Goal: Obtain resource: Obtain resource

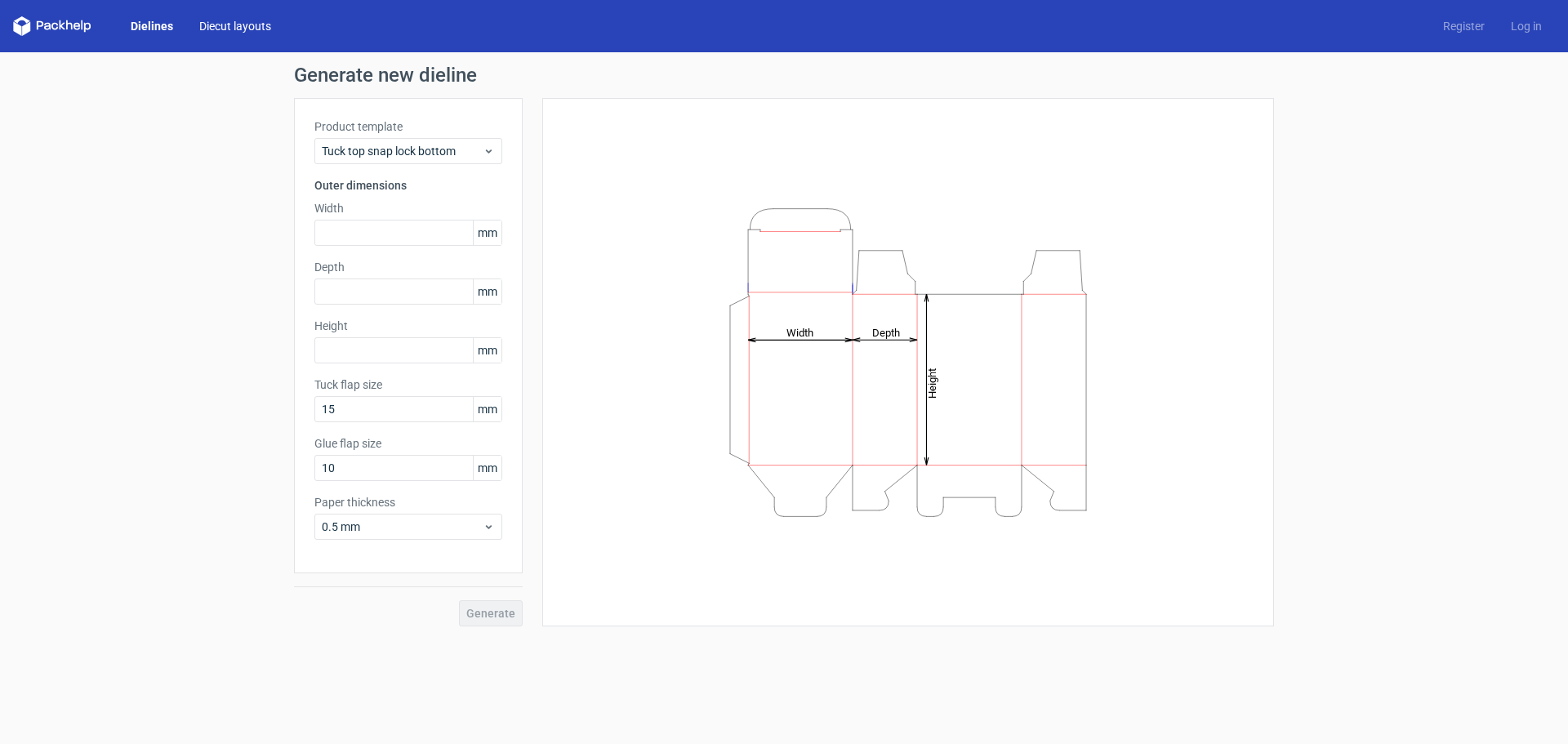
click at [238, 25] on link "Diecut layouts" at bounding box center [235, 26] width 98 height 16
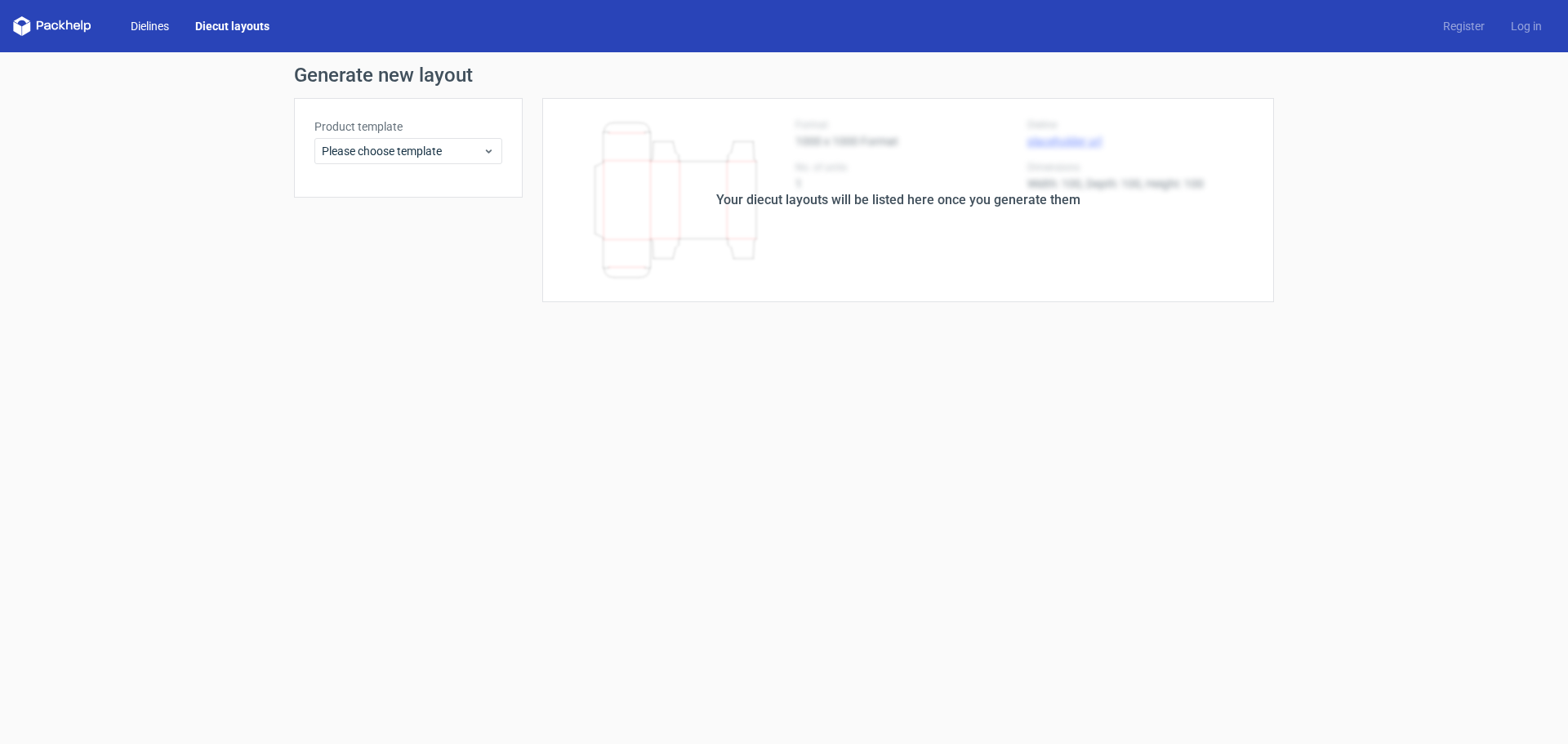
click at [150, 28] on link "Dielines" at bounding box center [149, 26] width 64 height 16
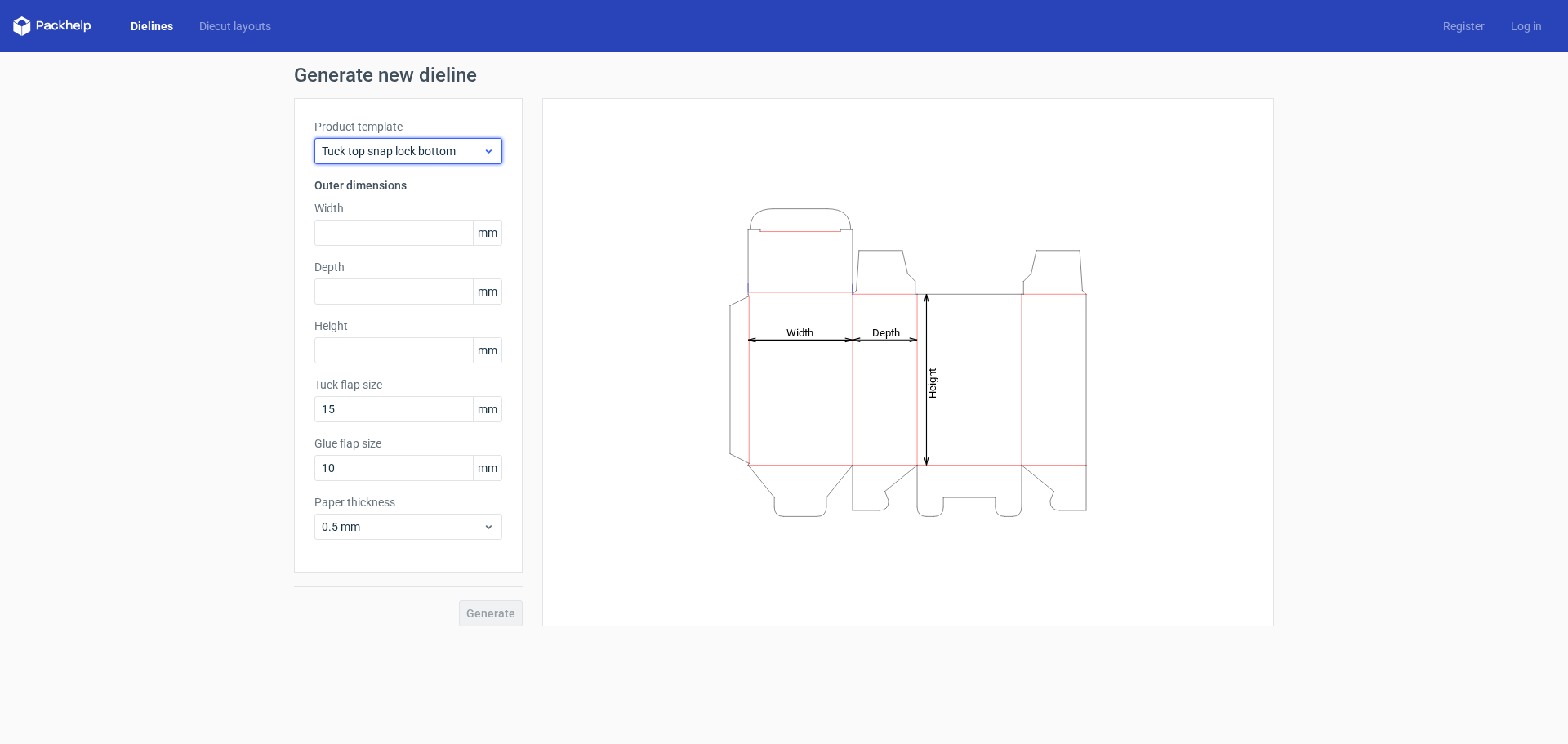
click at [486, 152] on icon at bounding box center [488, 151] width 12 height 13
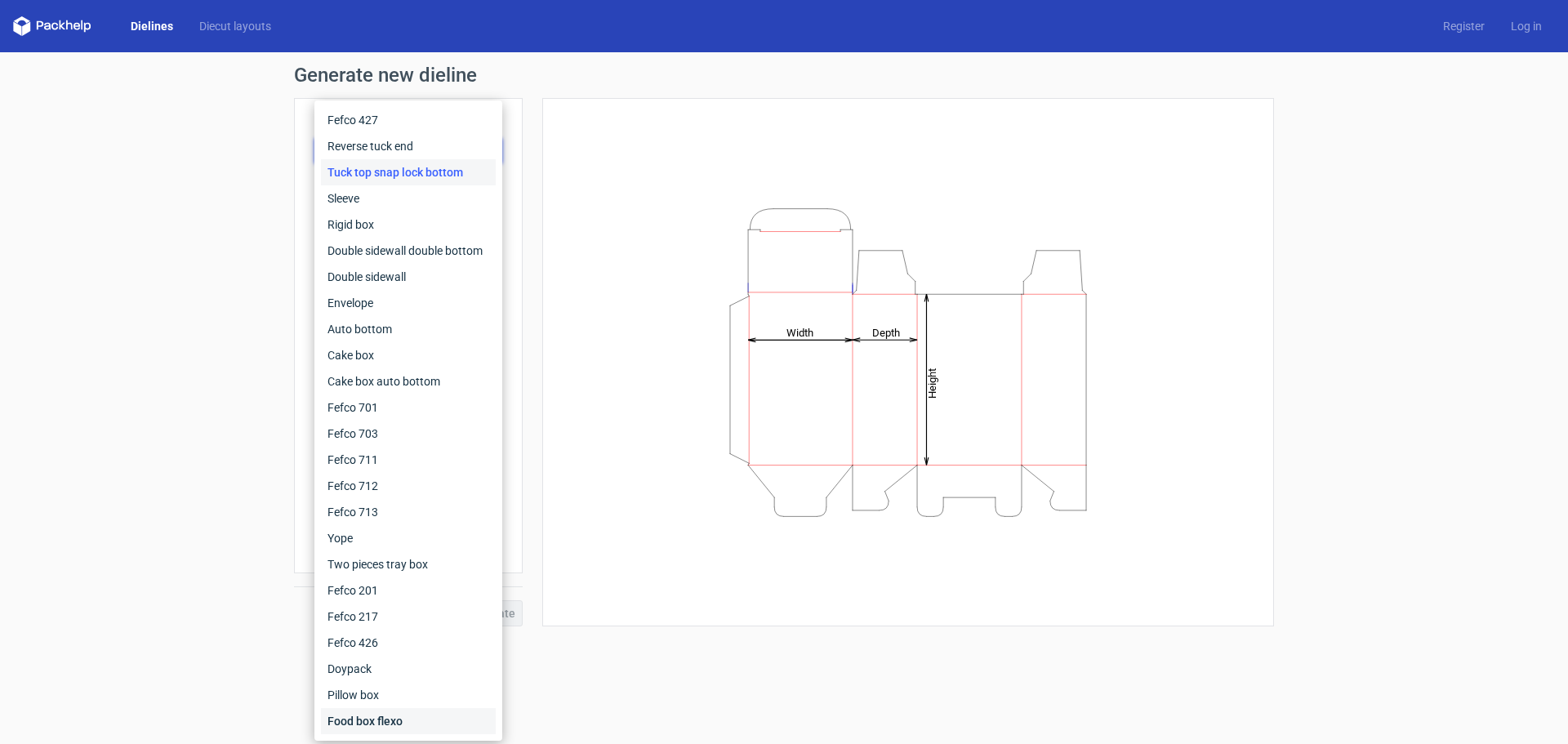
click at [387, 717] on div "Food box flexo" at bounding box center [408, 721] width 175 height 26
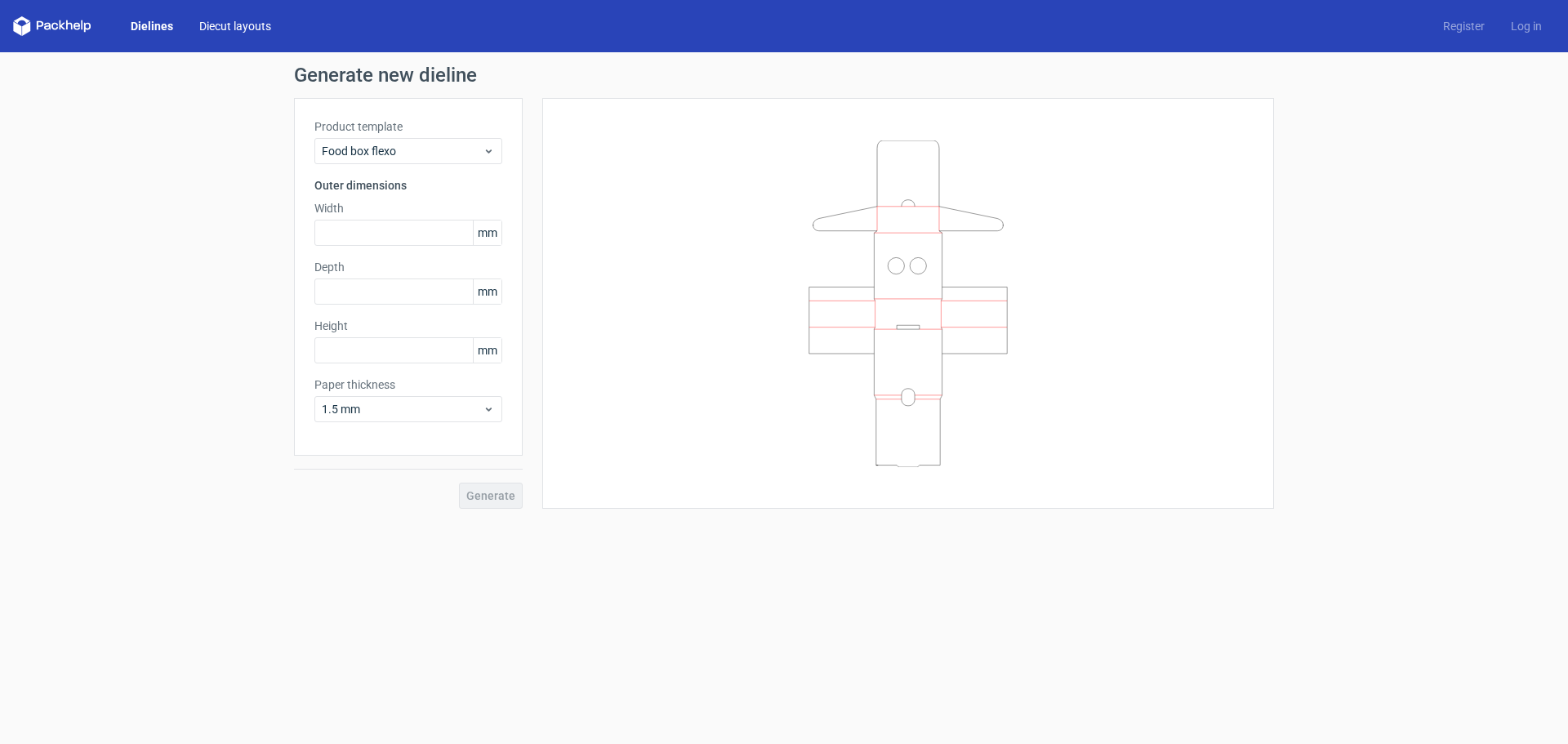
click at [217, 18] on link "Diecut layouts" at bounding box center [235, 26] width 98 height 16
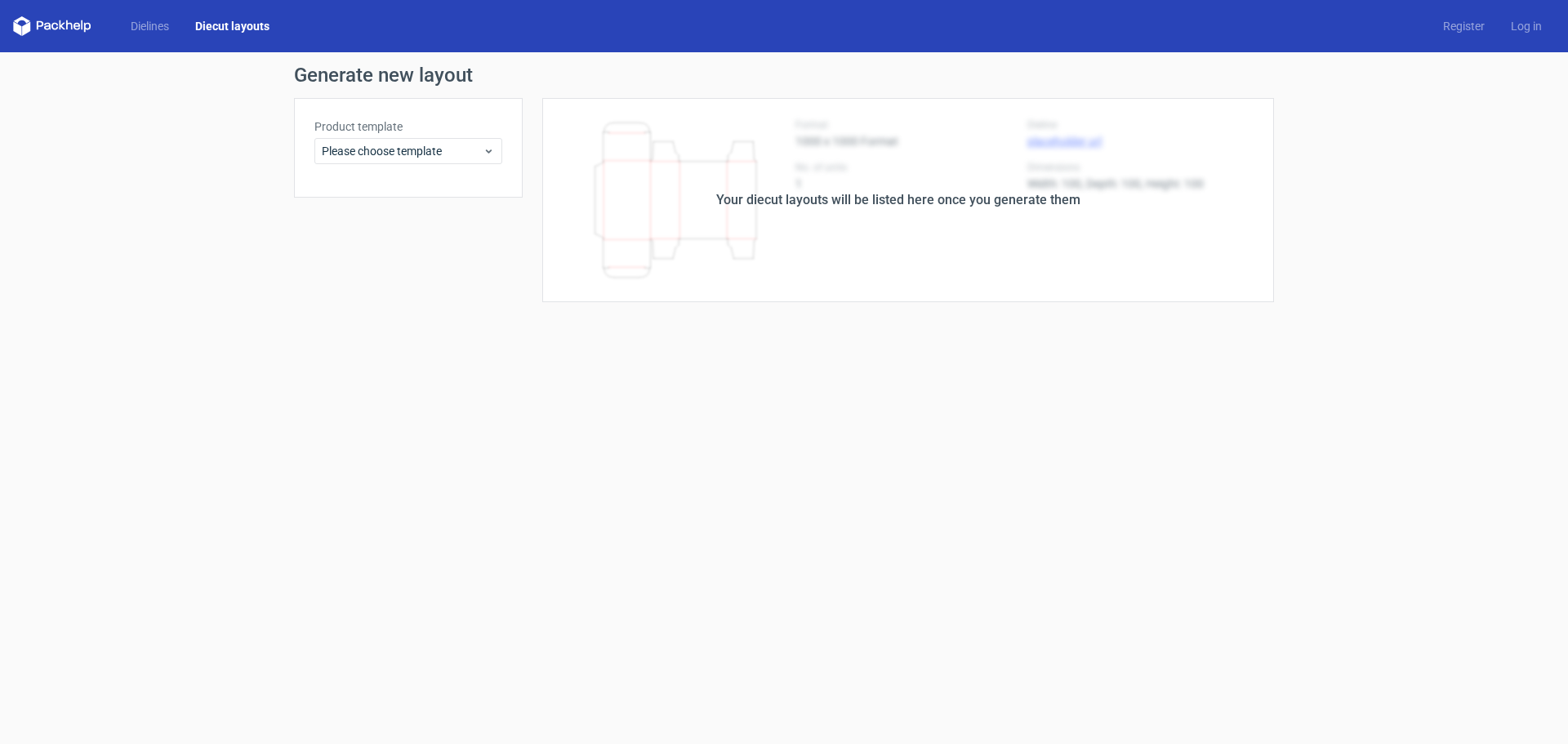
click at [805, 187] on div "Your diecut layouts will be listed here once you generate them" at bounding box center [898, 200] width 751 height 204
click at [804, 187] on div "Your diecut layouts will be listed here once you generate them" at bounding box center [898, 200] width 751 height 204
